Goal: Information Seeking & Learning: Learn about a topic

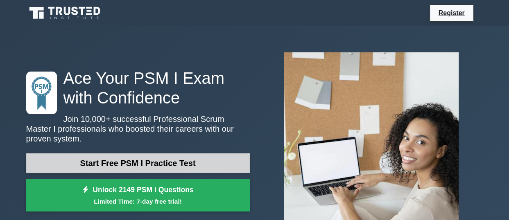
click at [132, 161] on link "Start Free PSM I Practice Test" at bounding box center [137, 163] width 223 height 20
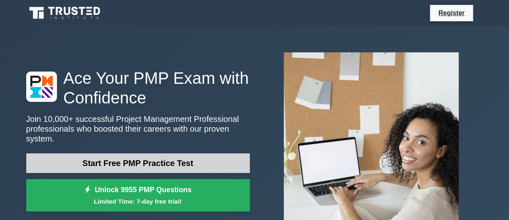
click at [136, 159] on link "Start Free PMP Practice Test" at bounding box center [137, 163] width 223 height 20
